Goal: Browse casually

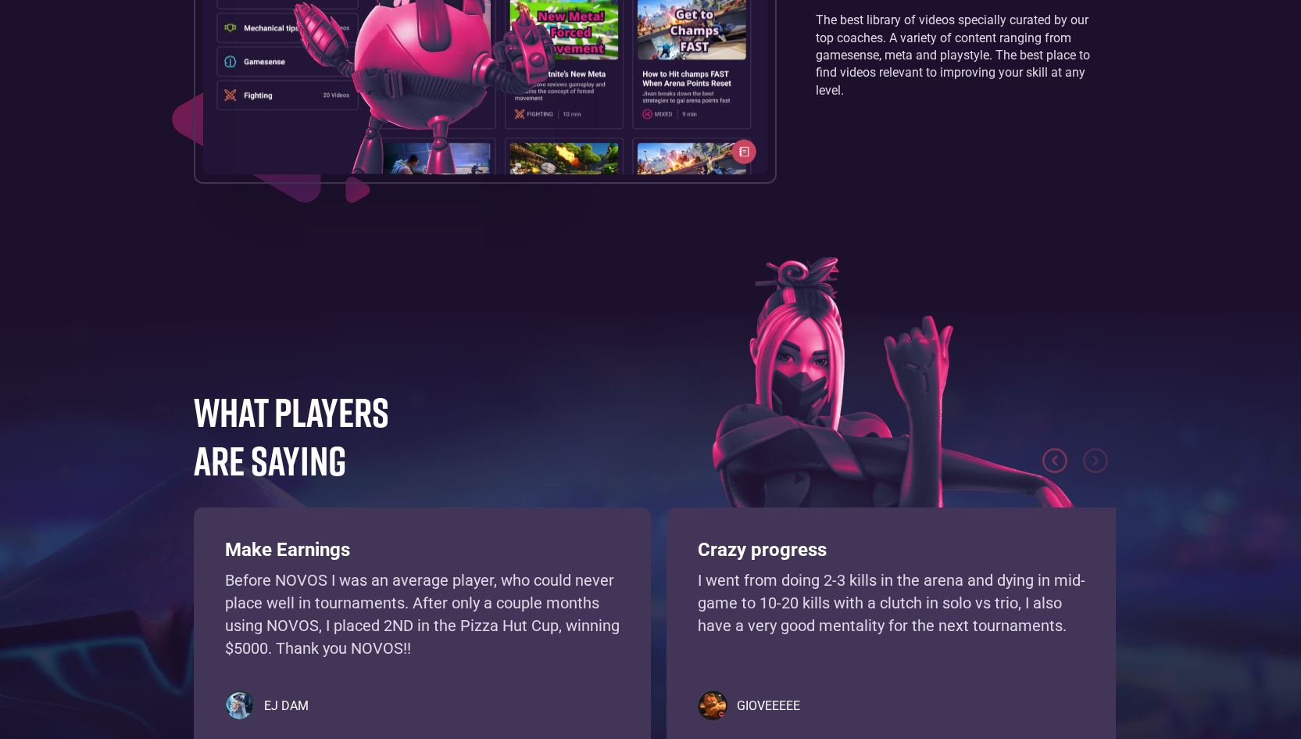
scroll to position [2861, 0]
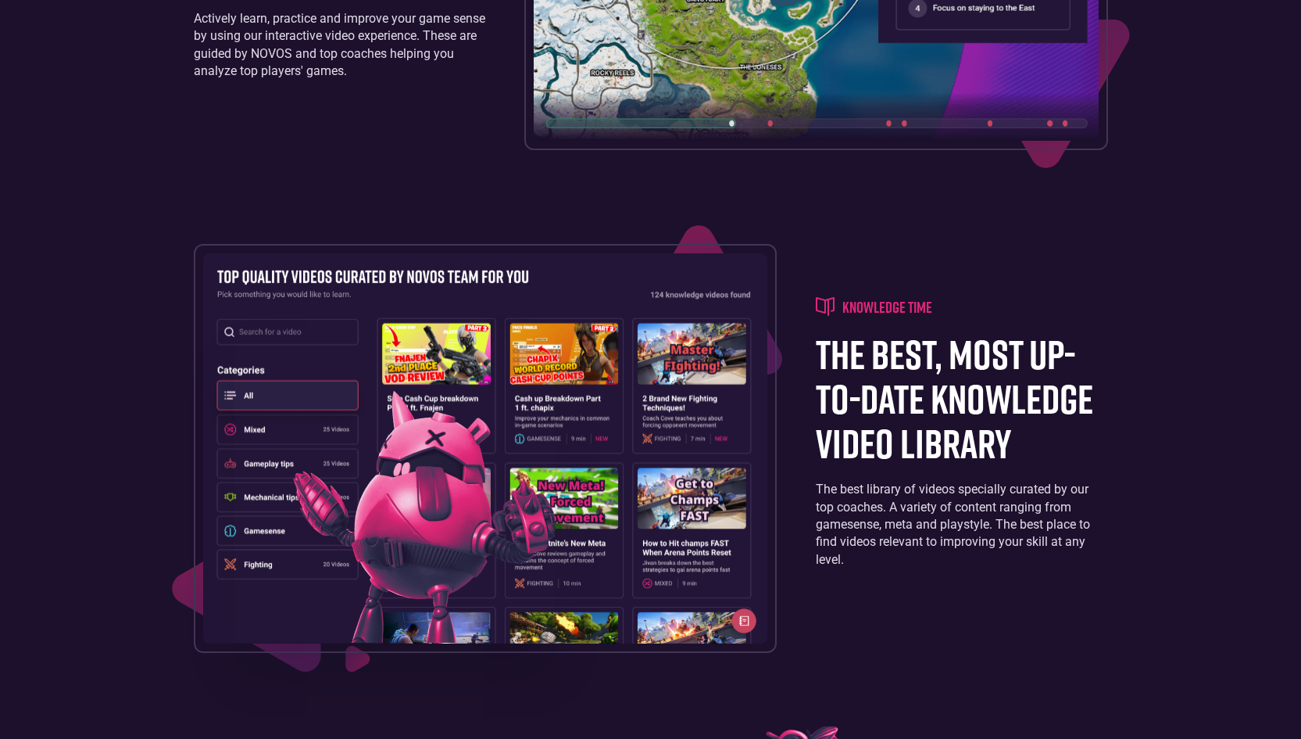
click at [758, 326] on img at bounding box center [485, 447] width 565 height 389
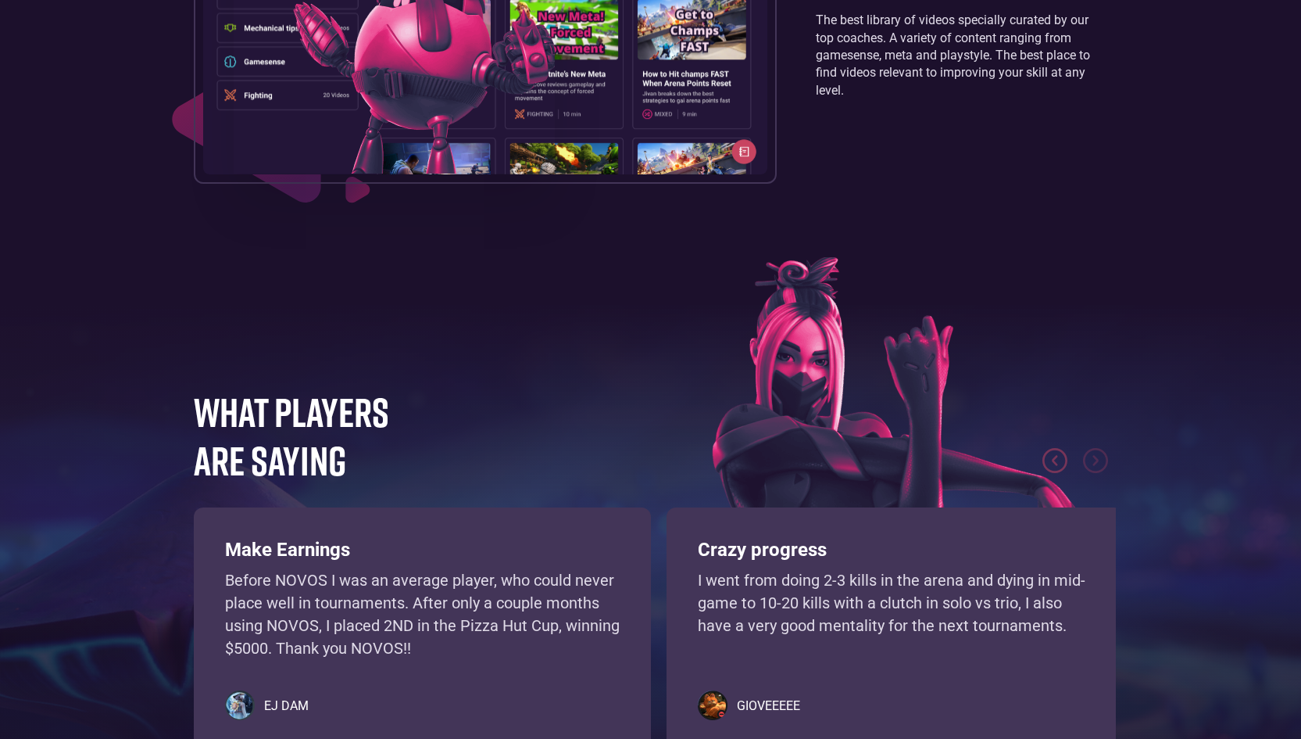
scroll to position [3642, 0]
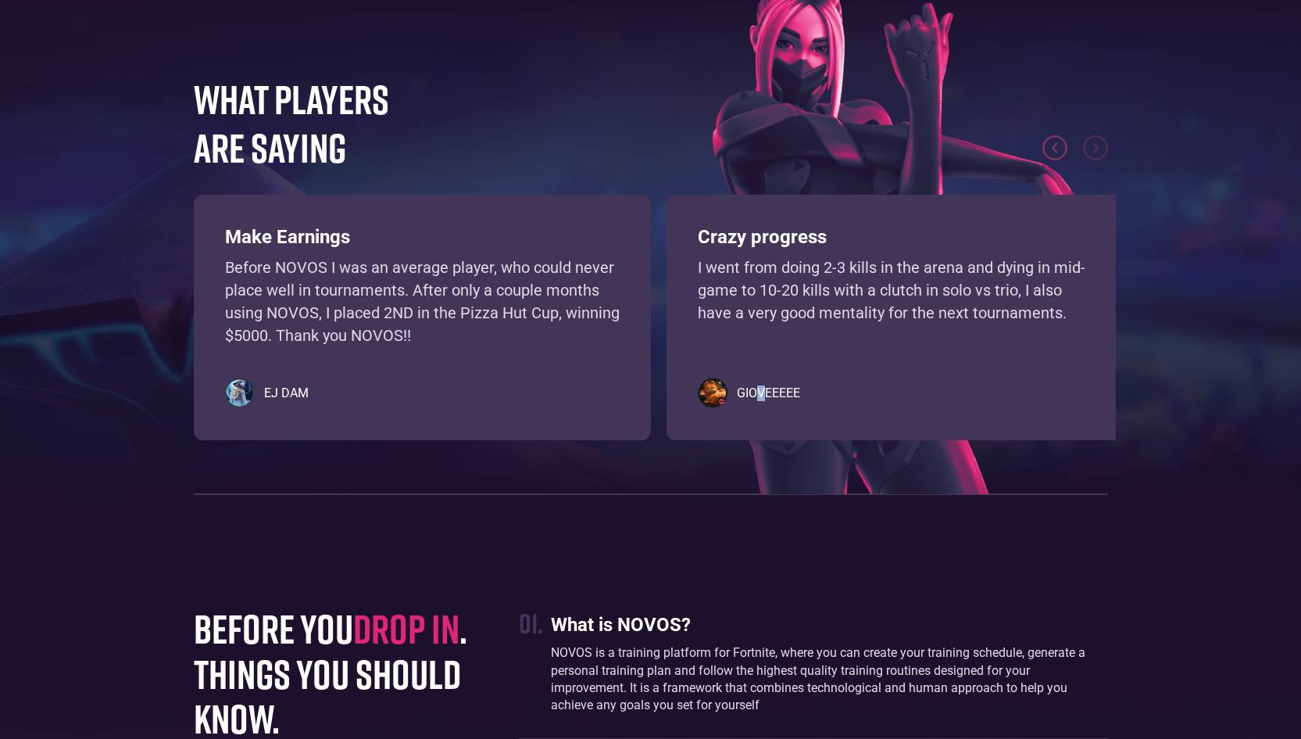
drag, startPoint x: 760, startPoint y: 392, endPoint x: 789, endPoint y: 367, distance: 38.8
click at [764, 381] on div "GIOVEEEEE" at bounding box center [895, 393] width 395 height 31
click at [1053, 143] on img "previous slide" at bounding box center [1055, 147] width 25 height 25
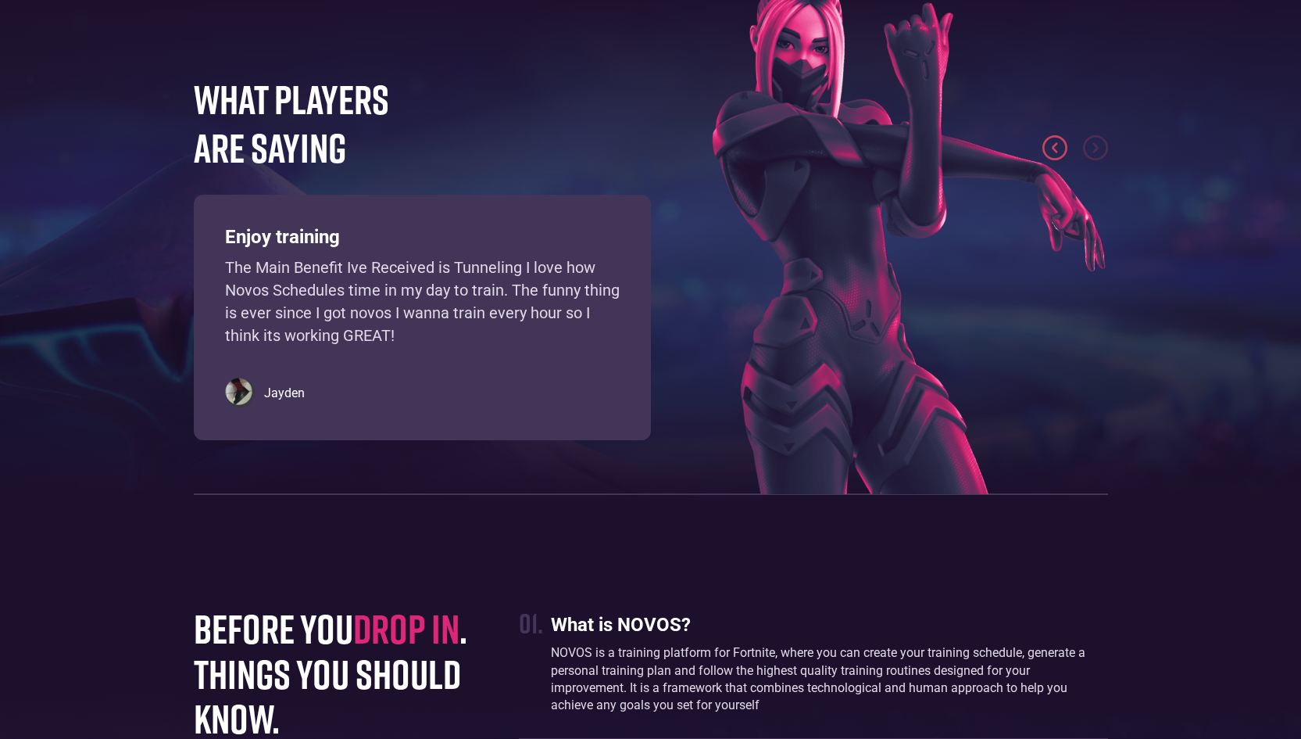
click at [1053, 145] on img "previous slide" at bounding box center [1055, 147] width 25 height 25
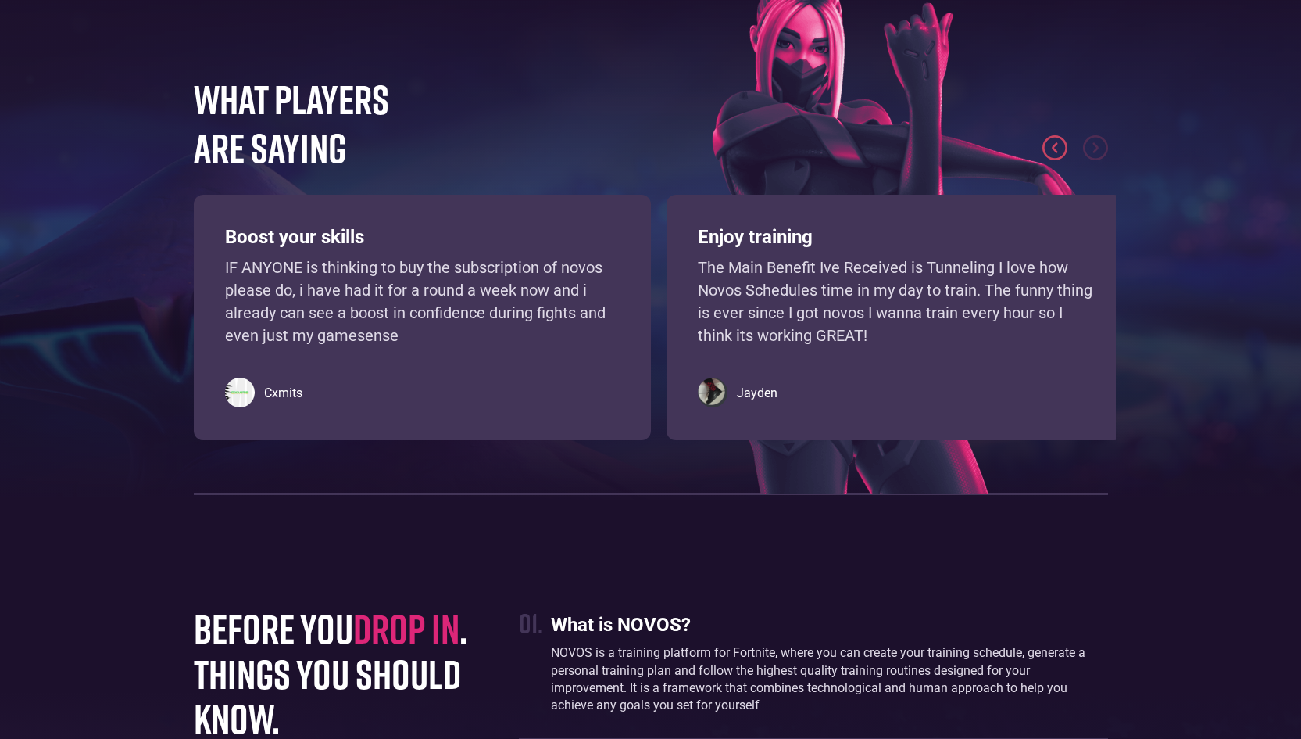
click at [1053, 147] on img "previous slide" at bounding box center [1055, 147] width 25 height 25
click at [1052, 149] on img "previous slide" at bounding box center [1055, 147] width 25 height 25
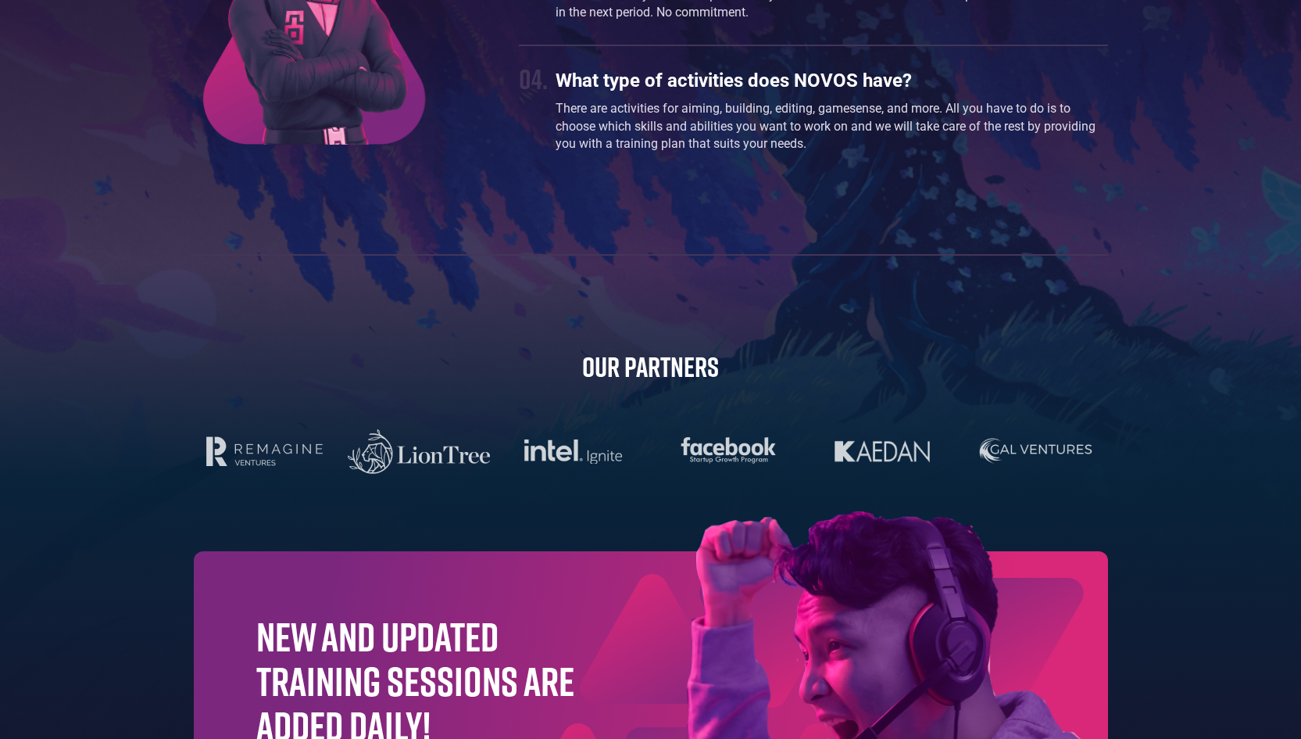
scroll to position [4737, 0]
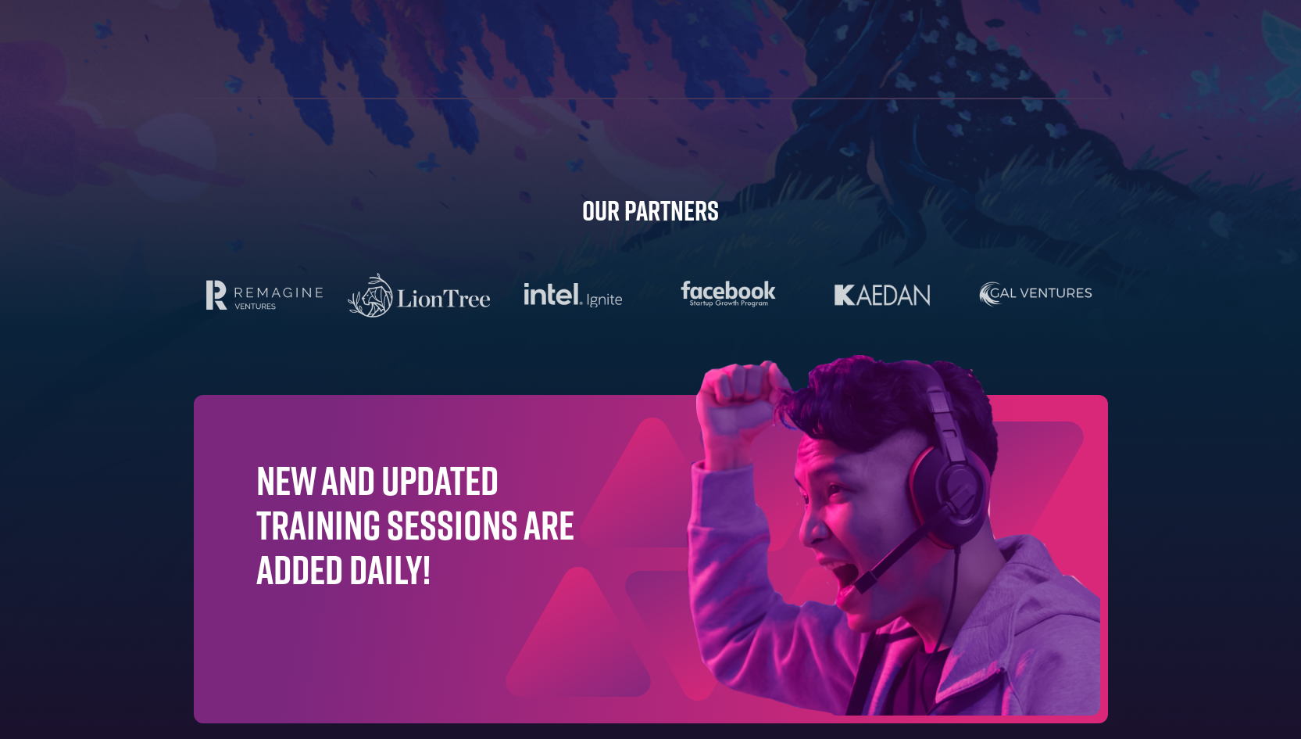
click at [370, 493] on h1 "New and updated training sessions are added daily!" at bounding box center [415, 524] width 319 height 134
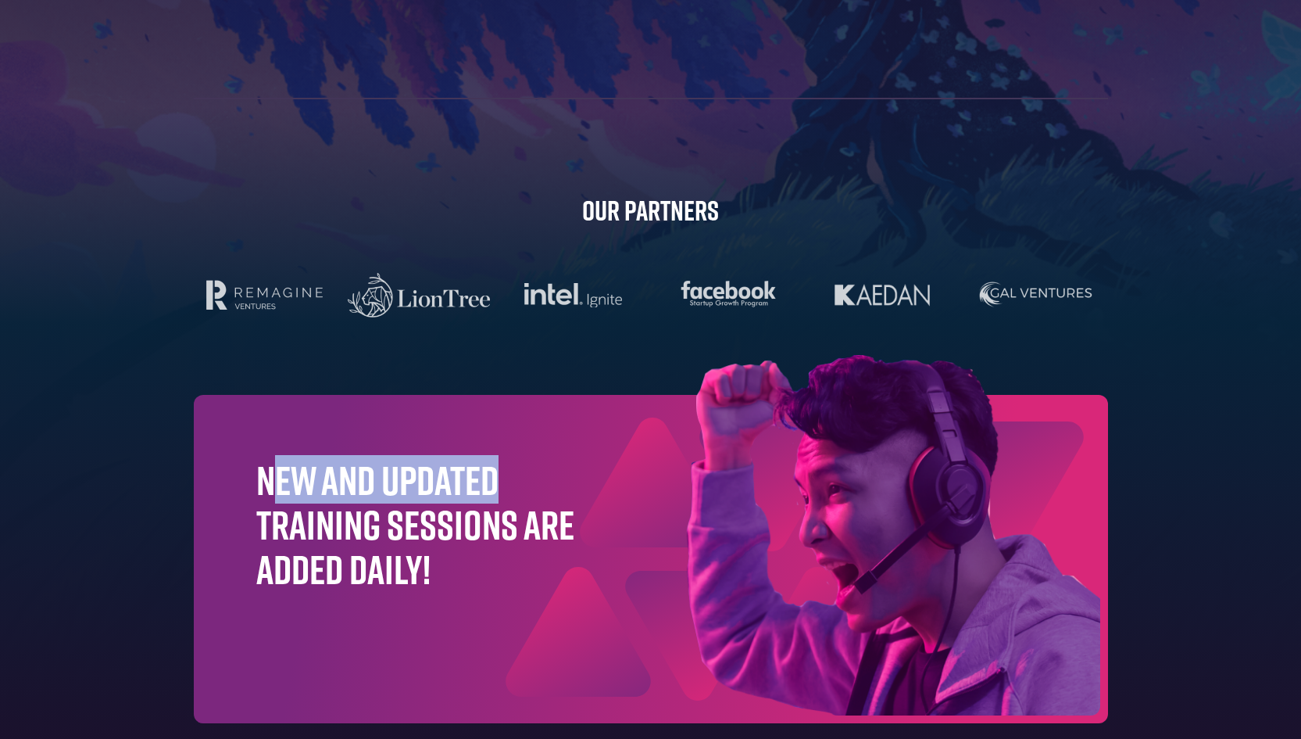
drag, startPoint x: 276, startPoint y: 477, endPoint x: 467, endPoint y: 492, distance: 191.3
click at [517, 483] on h1 "New and updated training sessions are added daily!" at bounding box center [415, 524] width 319 height 134
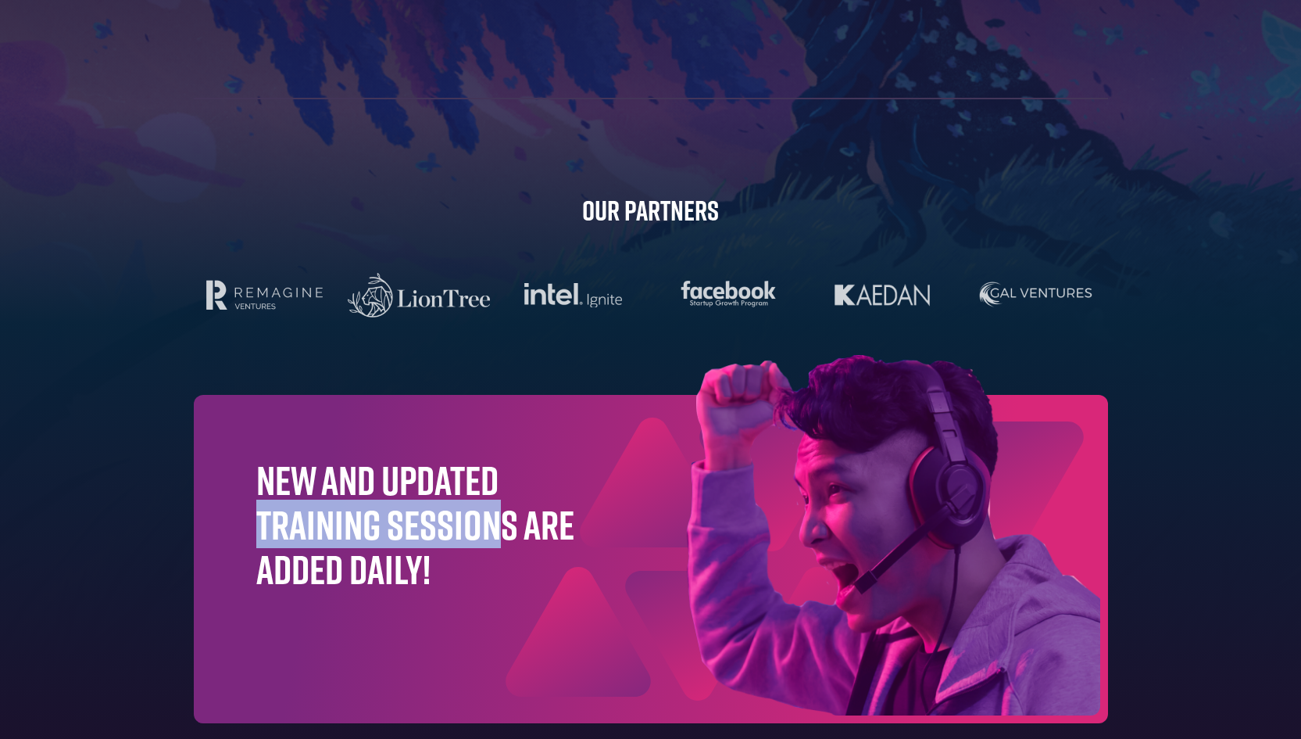
drag, startPoint x: 273, startPoint y: 531, endPoint x: 494, endPoint y: 542, distance: 221.5
click at [496, 541] on h1 "New and updated training sessions are added daily!" at bounding box center [415, 524] width 319 height 134
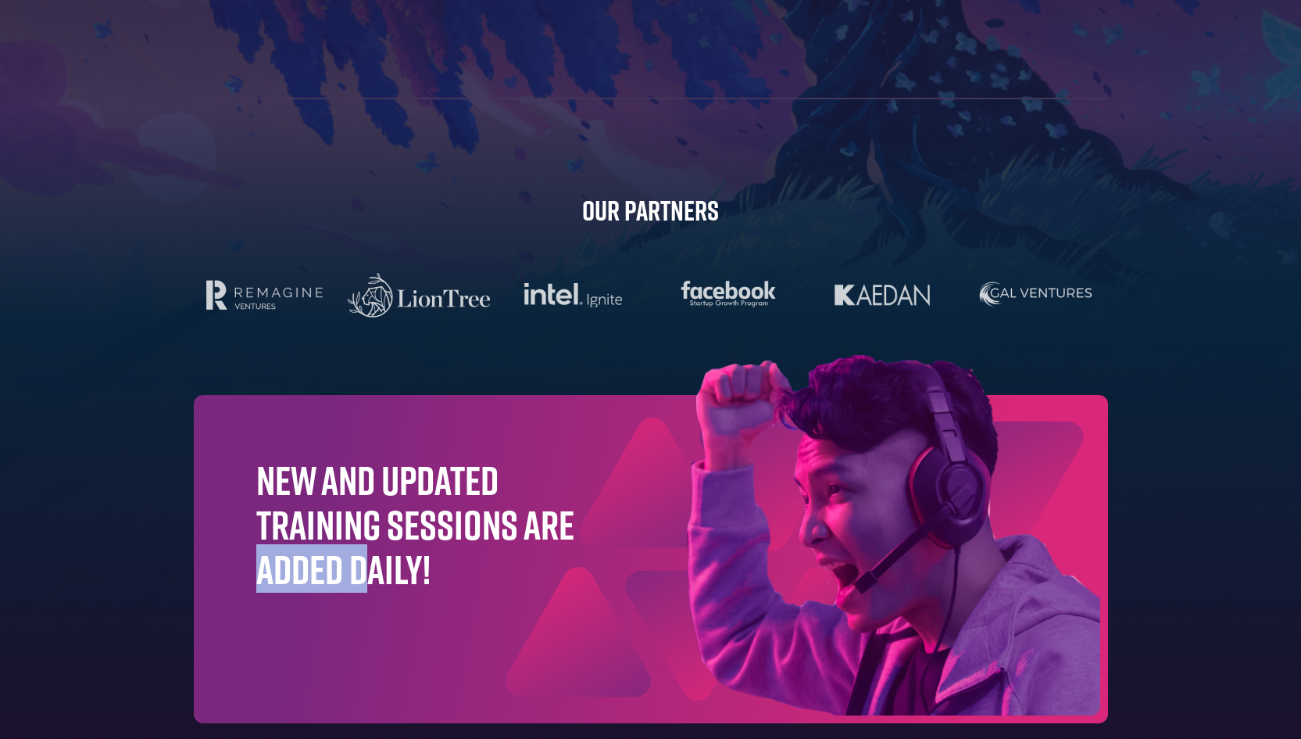
drag, startPoint x: 312, startPoint y: 575, endPoint x: 434, endPoint y: 572, distance: 122.0
click at [434, 572] on h1 "New and updated training sessions are added daily!" at bounding box center [415, 524] width 319 height 134
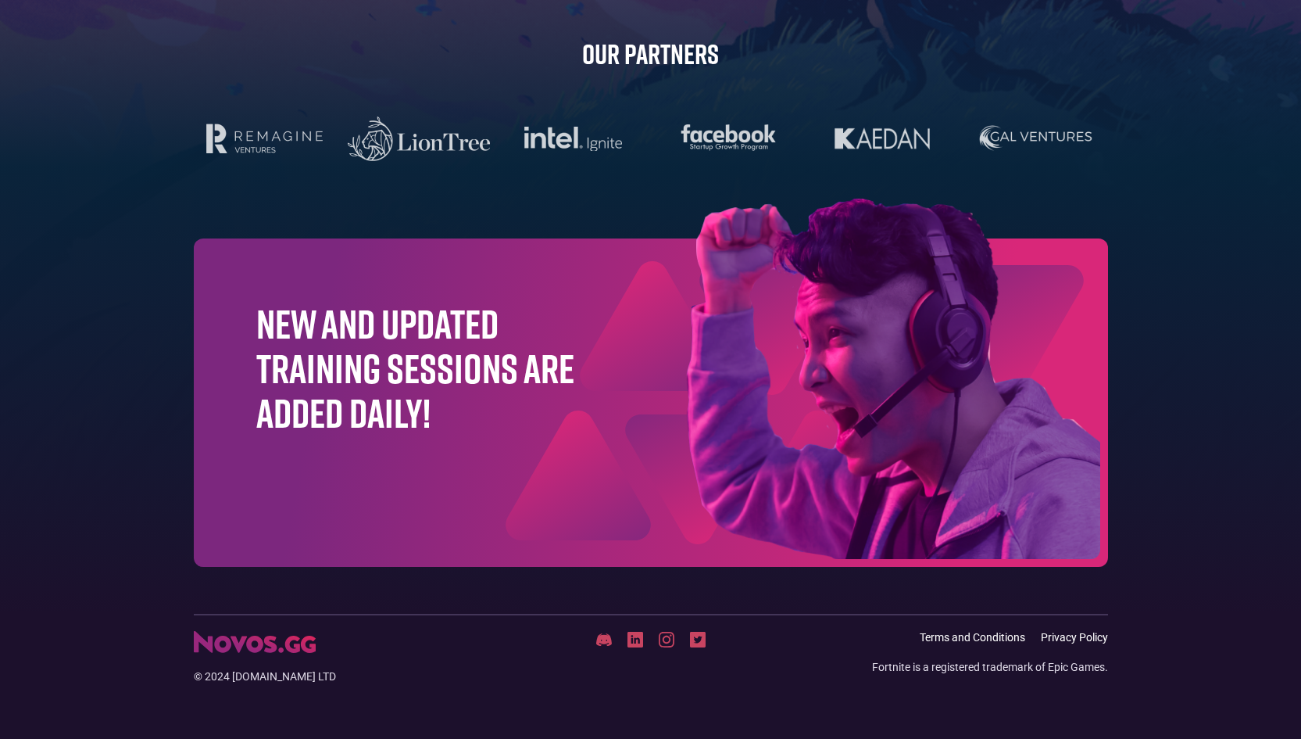
drag, startPoint x: 327, startPoint y: 628, endPoint x: 582, endPoint y: 653, distance: 255.3
click at [359, 639] on div "© 2024 [DOMAIN_NAME] LTD Terms and Conditions Privacy Policy Fortnite is a regi…" at bounding box center [651, 649] width 930 height 70
click at [599, 639] on img at bounding box center [604, 639] width 16 height 14
drag, startPoint x: 764, startPoint y: 180, endPoint x: 769, endPoint y: 190, distance: 11.2
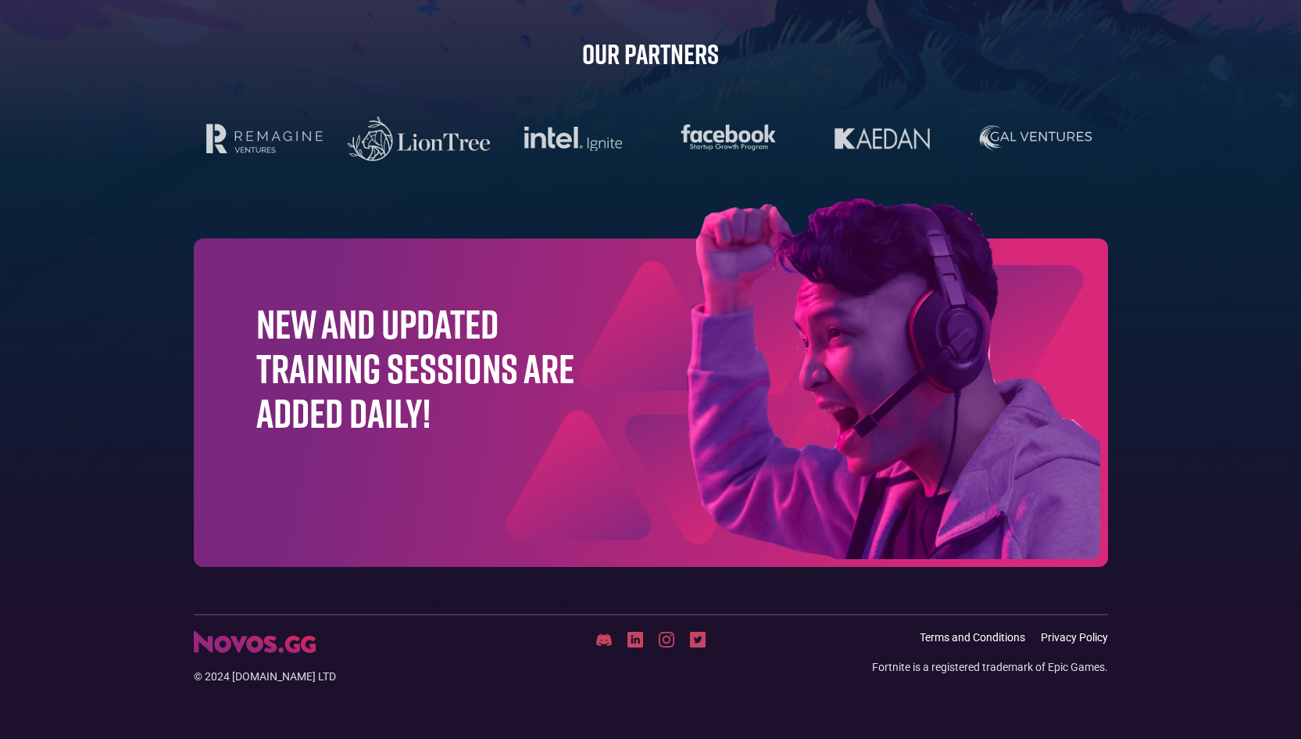
drag, startPoint x: 32, startPoint y: 367, endPoint x: 72, endPoint y: 365, distance: 39.9
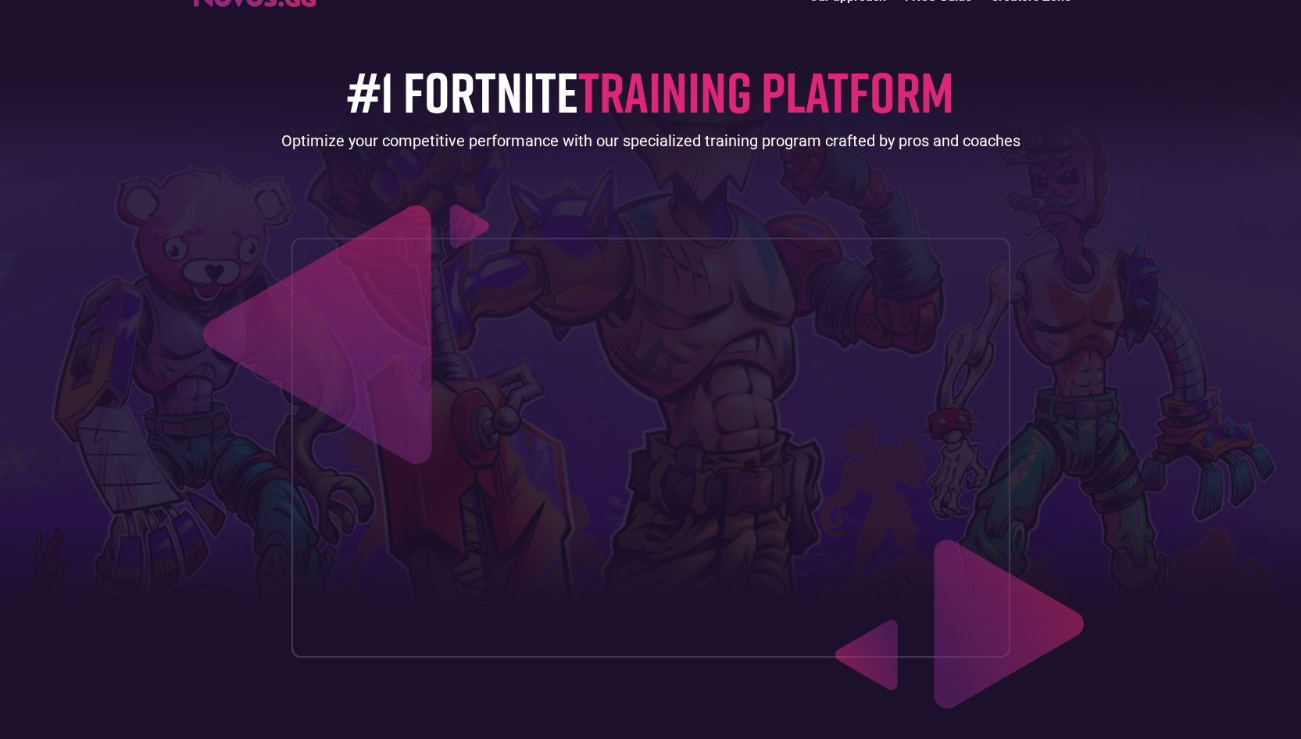
scroll to position [0, 0]
